Goal: Task Accomplishment & Management: Use online tool/utility

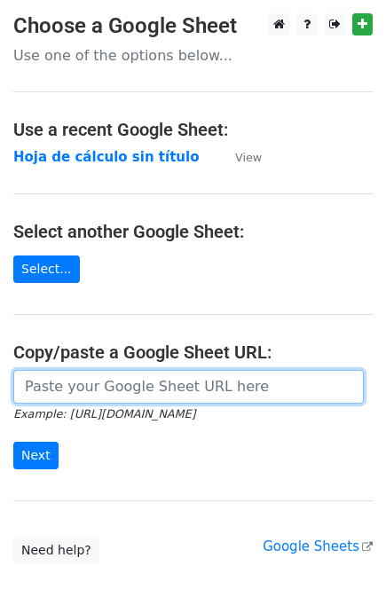
click at [83, 388] on input "url" at bounding box center [188, 387] width 350 height 34
paste input "https://docs.google.com/spreadsheets/d/1guP-MTECtFyDyqtBbGxLnxauPhpX22RkABYFXno…"
type input "[URL][DOMAIN_NAME]"
click at [13, 442] on input "Next" at bounding box center [35, 455] width 45 height 27
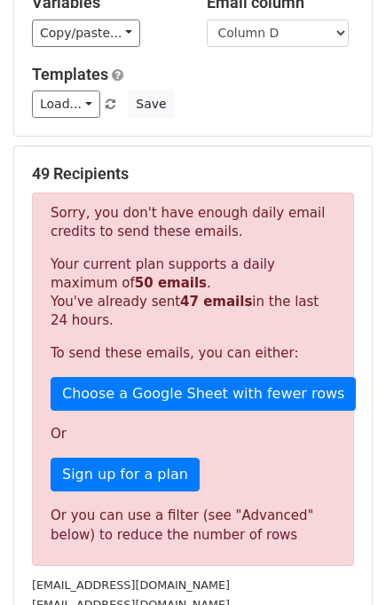
scroll to position [199, 0]
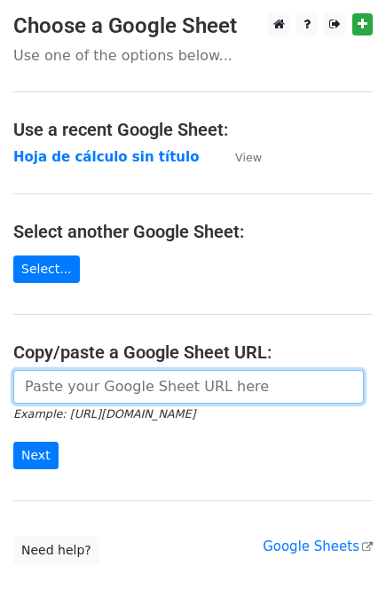
click at [145, 384] on input "url" at bounding box center [188, 387] width 350 height 34
paste input "[URL][DOMAIN_NAME]"
type input "https://docs.google.com/spreadsheets/d/1guP-MTECtFyDyqtBbGxLnxauPhpX22RkABYFXno…"
click at [13, 442] on input "Next" at bounding box center [35, 455] width 45 height 27
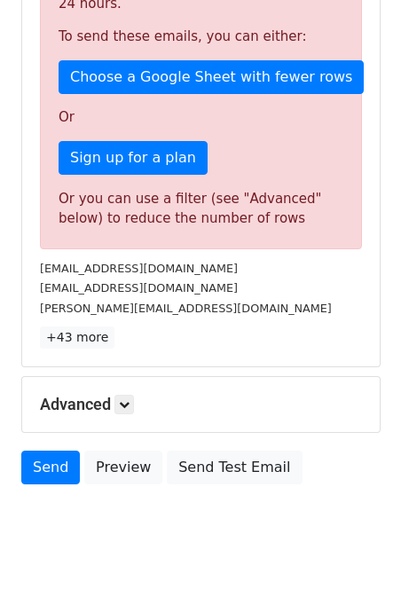
scroll to position [535, 0]
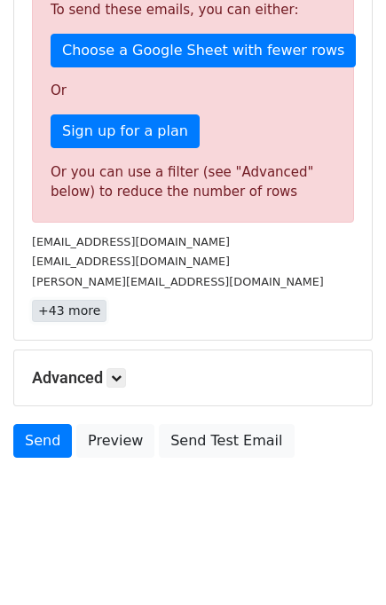
click at [50, 312] on link "+43 more" at bounding box center [69, 311] width 75 height 22
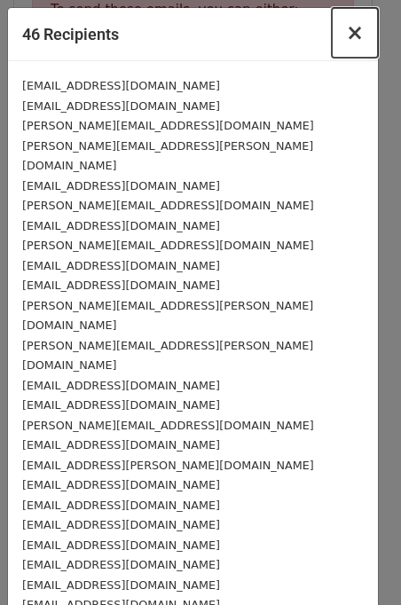
click at [346, 43] on span "×" at bounding box center [355, 32] width 18 height 25
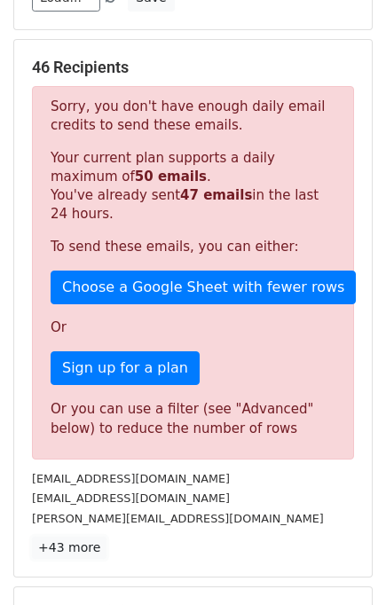
scroll to position [291, 0]
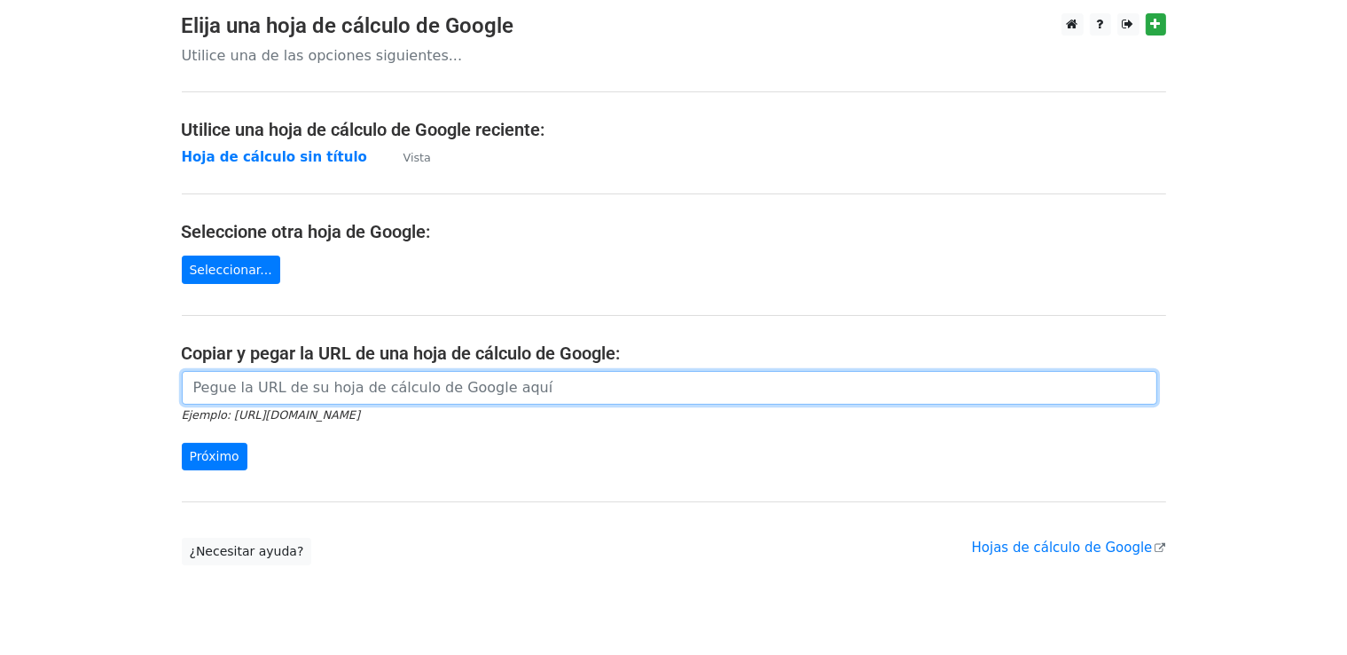
click at [441, 385] on input "url" at bounding box center [670, 388] width 976 height 34
paste input "https://docs.google.com/spreadsheets/d/1guP-MTECtFyDyqtBbGxLnxauPhpX22RkABYFXno…"
type input "https://docs.google.com/spreadsheets/d/1guP-MTECtFyDyqtBbGxLnxauPhpX22RkABYFXno…"
click at [182, 443] on input "Próximo" at bounding box center [215, 456] width 66 height 27
type input "Next"
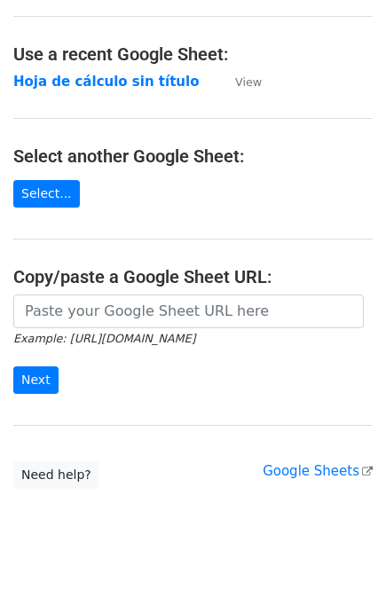
scroll to position [98, 0]
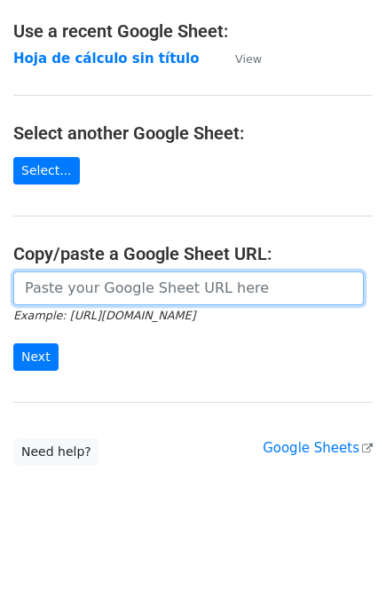
click at [133, 271] on input "url" at bounding box center [188, 288] width 350 height 34
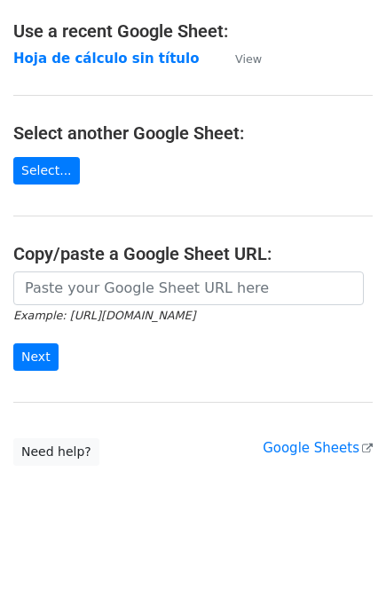
click at [65, 303] on div at bounding box center [192, 288] width 359 height 34
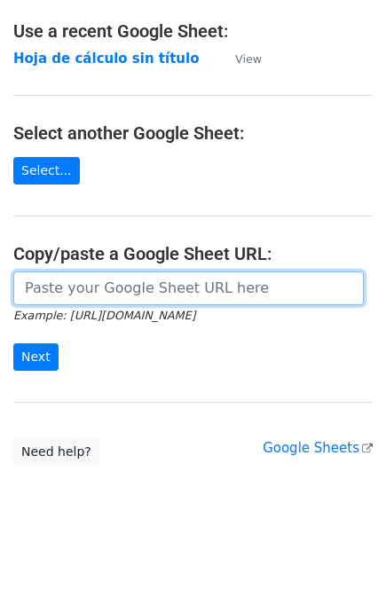
click at [59, 292] on input "url" at bounding box center [188, 288] width 350 height 34
paste input "https://docs.google.com/spreadsheets/d/1guP-MTECtFyDyqtBbGxLnxauPhpX22RkABYFXno…"
type input "https://docs.google.com/spreadsheets/d/1guP-MTECtFyDyqtBbGxLnxauPhpX22RkABYFXno…"
click at [13, 343] on input "Next" at bounding box center [35, 356] width 45 height 27
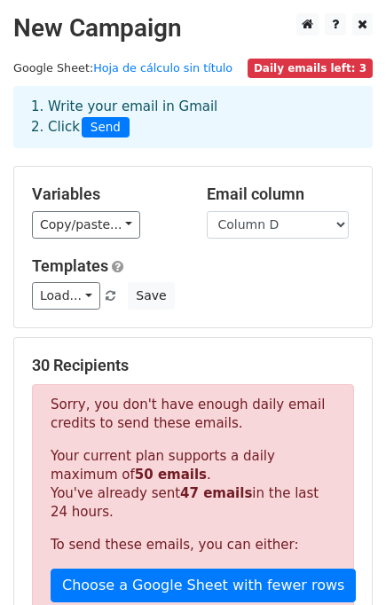
click at [321, 66] on span "Daily emails left: 3" at bounding box center [309, 69] width 125 height 20
